Goal: Task Accomplishment & Management: Use online tool/utility

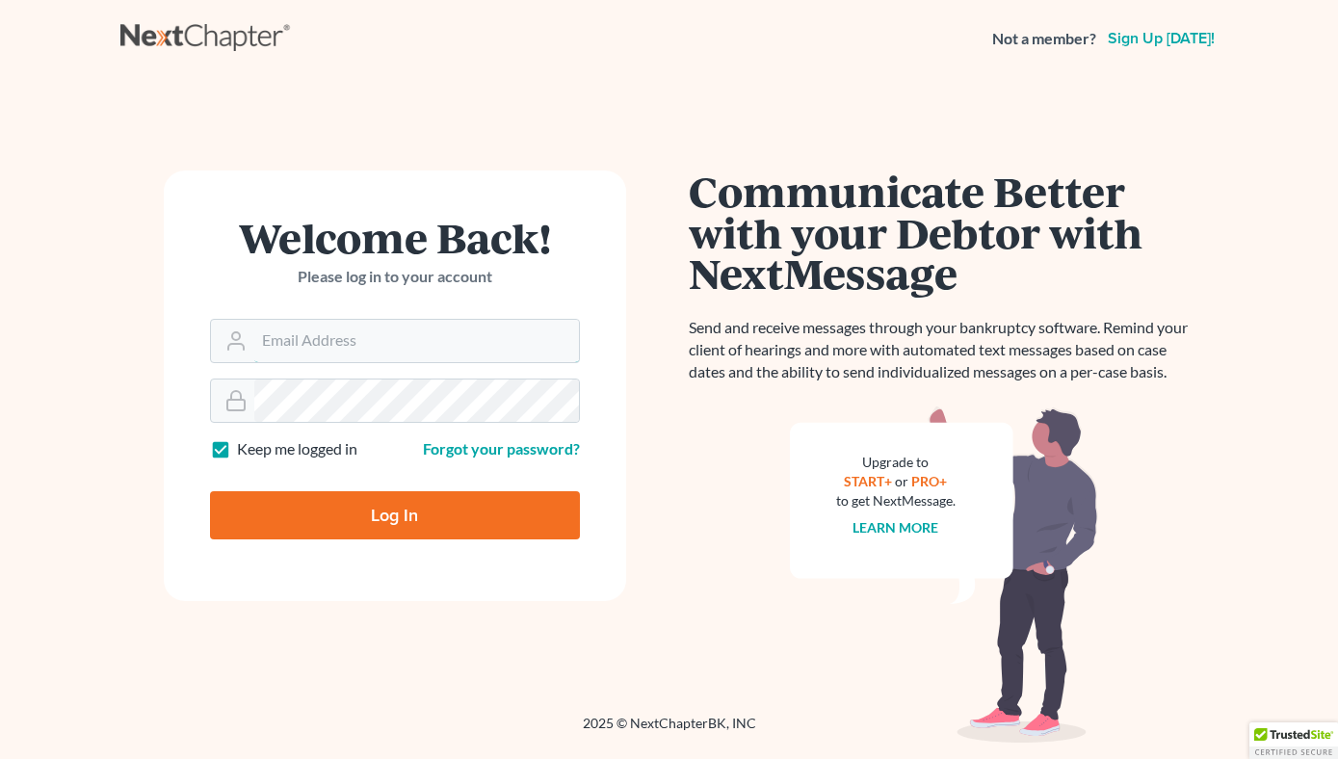
type input "[PERSON_NAME][EMAIL_ADDRESS][DOMAIN_NAME]"
click at [439, 508] on input "Log In" at bounding box center [395, 515] width 370 height 48
type input "Thinking..."
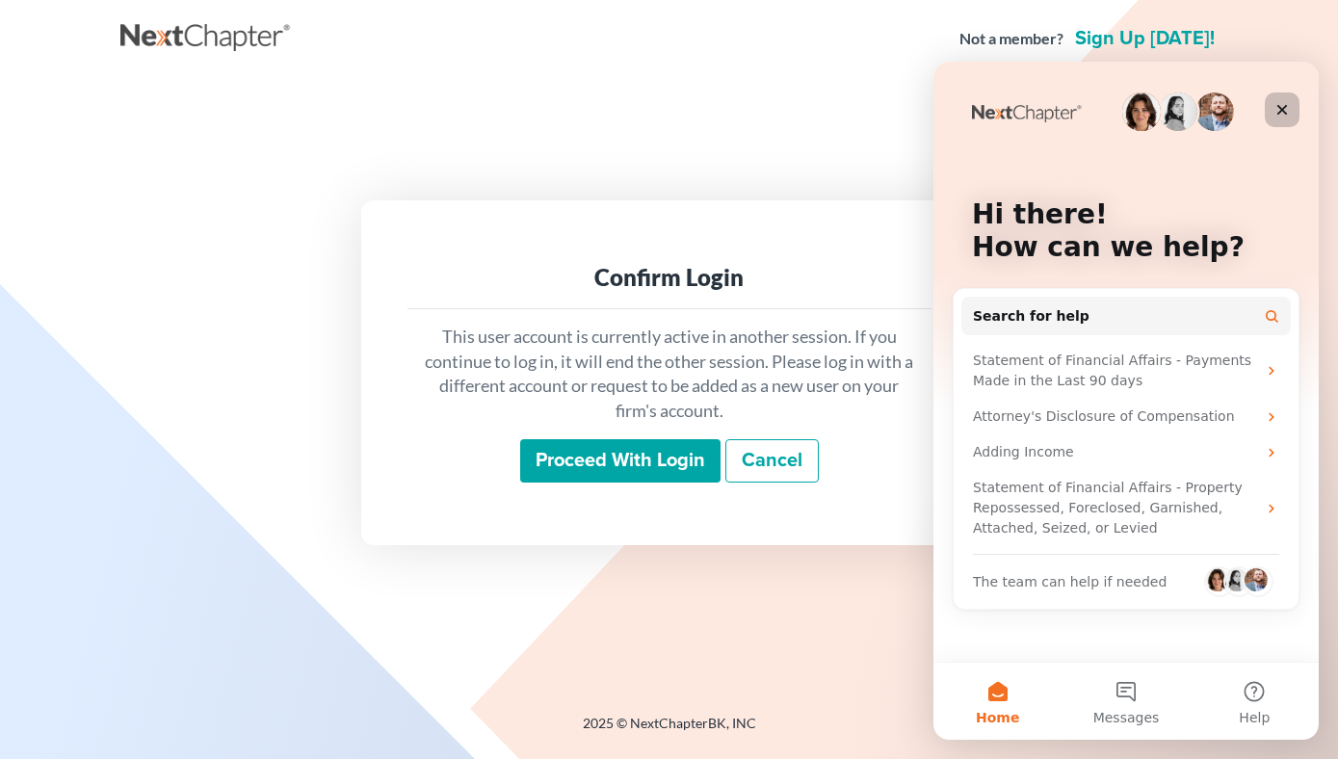
click at [1277, 110] on icon "Close" at bounding box center [1281, 109] width 15 height 15
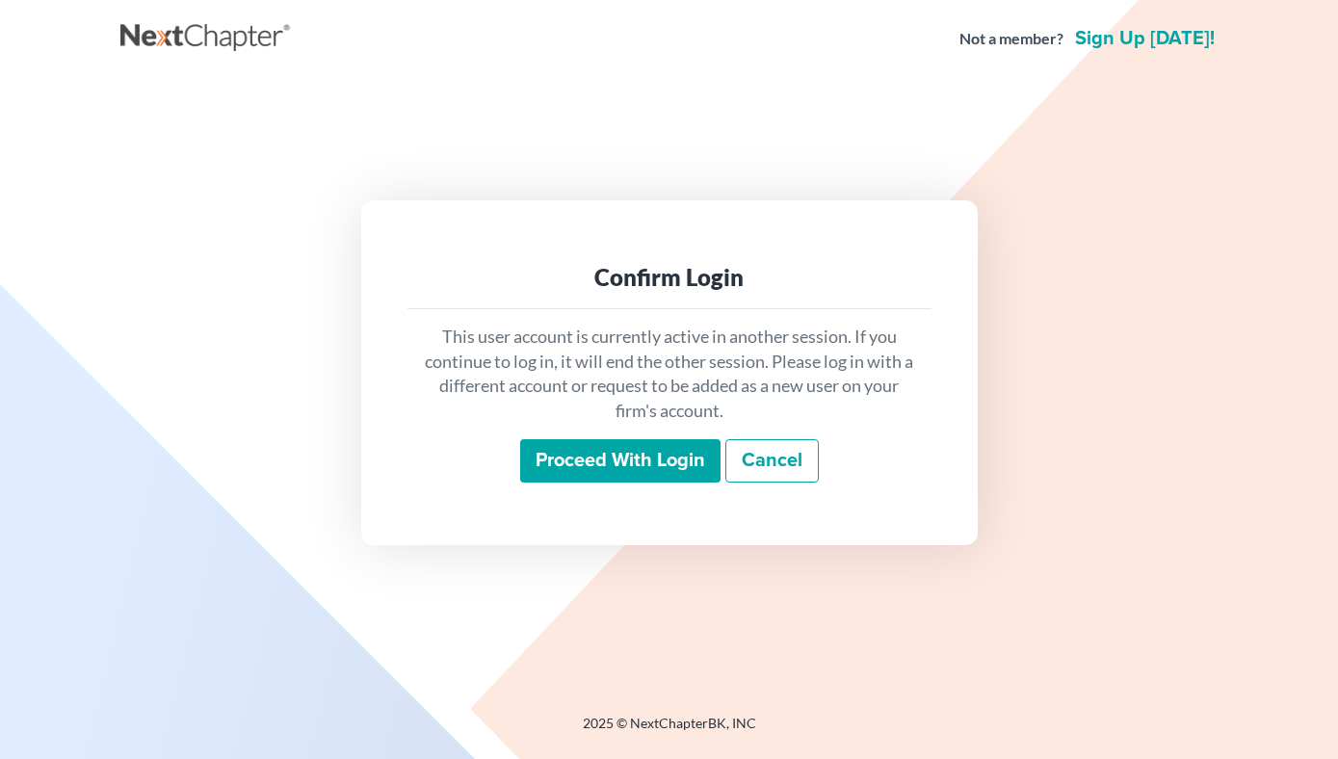
click at [681, 464] on input "Proceed with login" at bounding box center [620, 461] width 200 height 44
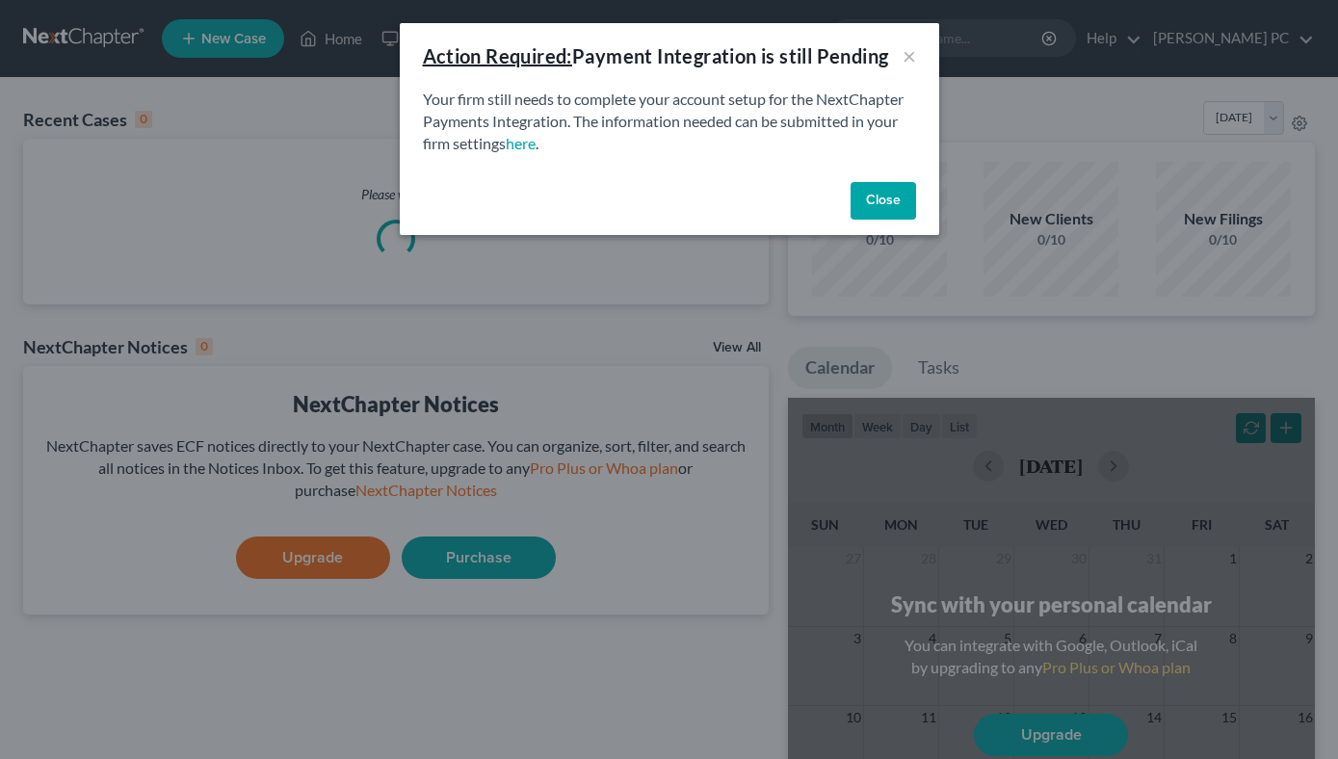
click at [881, 207] on button "Close" at bounding box center [882, 201] width 65 height 39
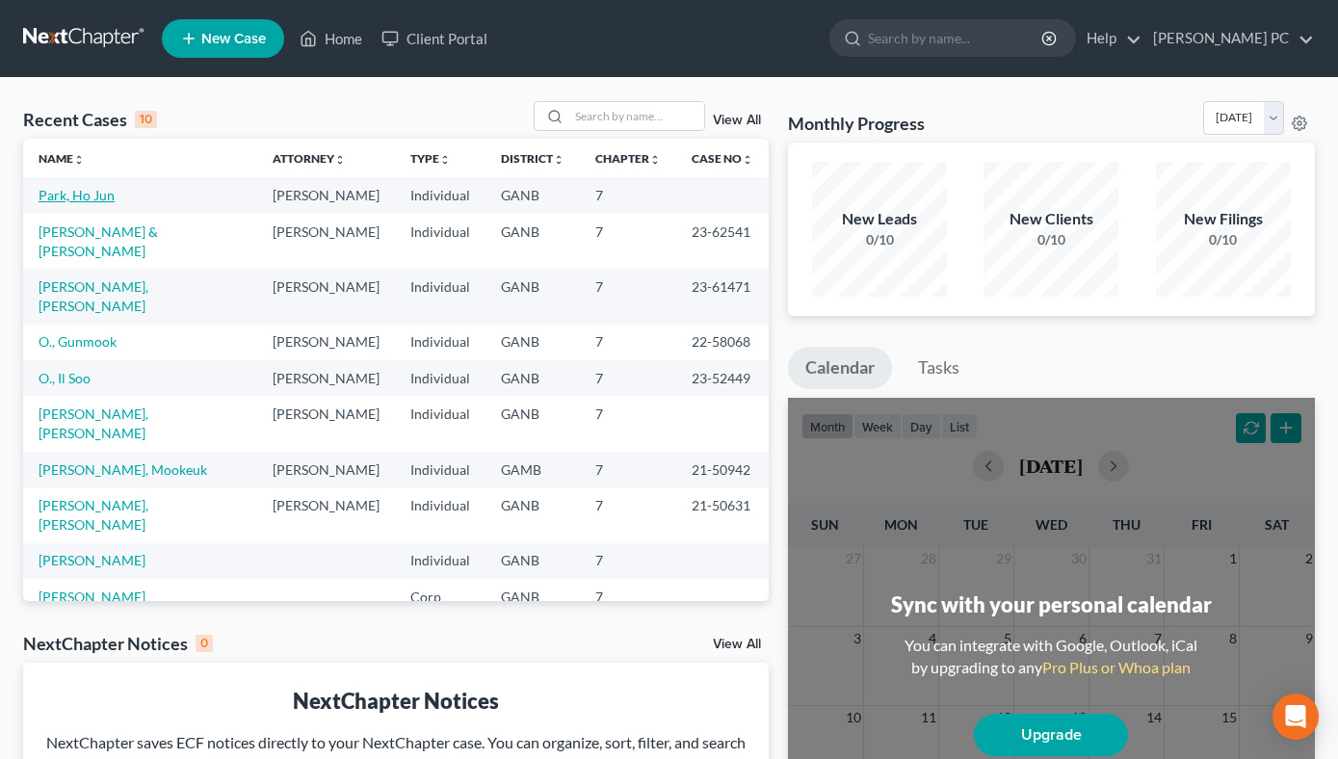
click at [91, 202] on link "Park, Ho Jun" at bounding box center [77, 195] width 76 height 16
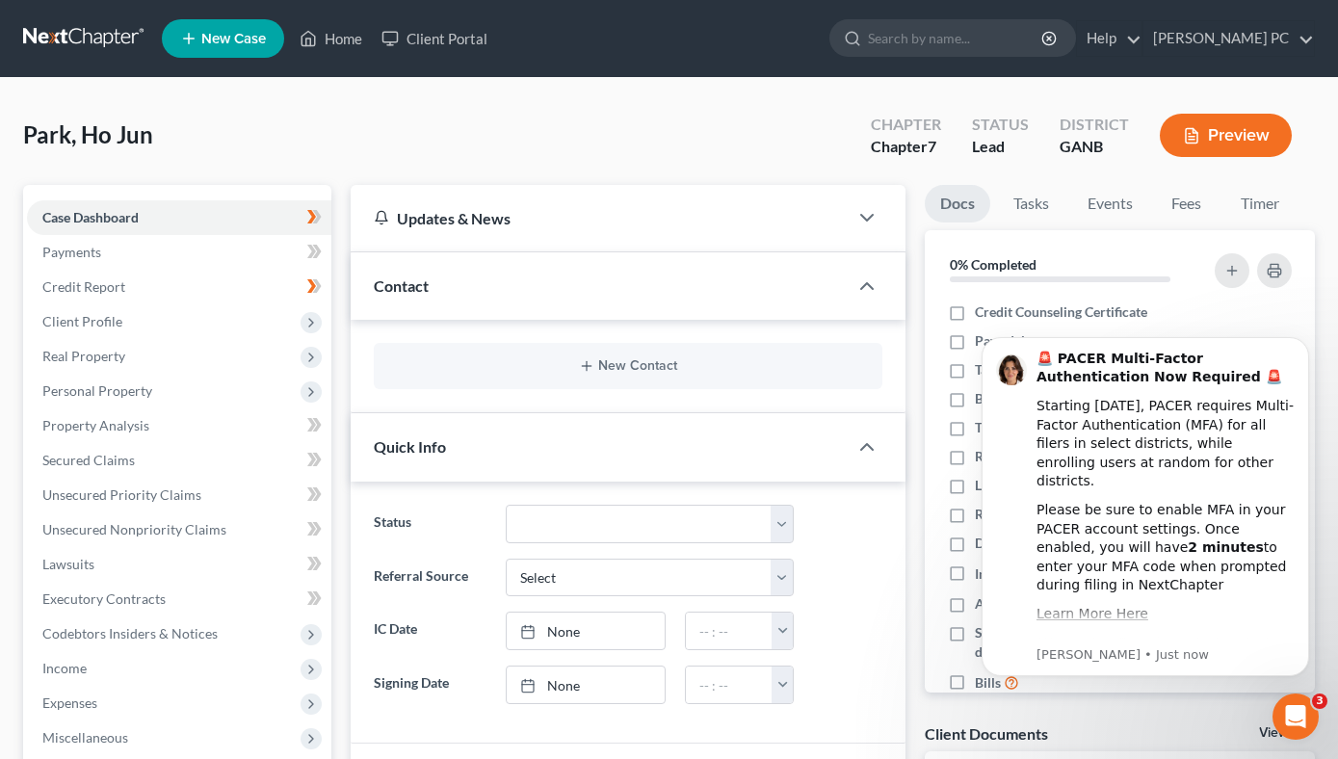
click at [408, 299] on div "Contact" at bounding box center [599, 285] width 496 height 66
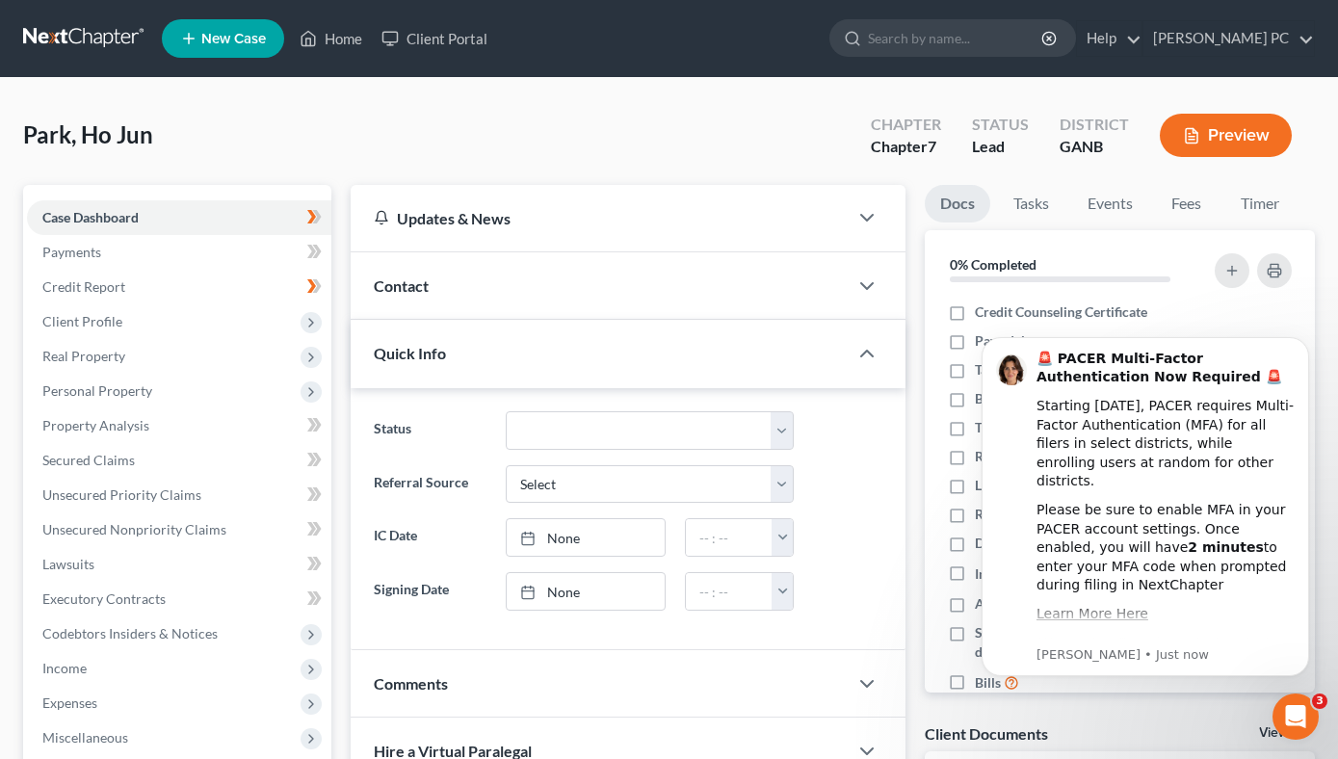
click at [816, 281] on div "Contact" at bounding box center [599, 285] width 496 height 66
